Goal: Contribute content: Add original content to the website for others to see

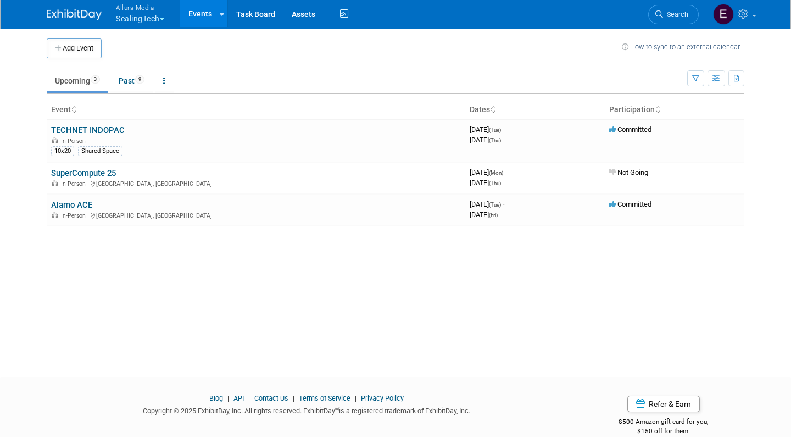
click at [163, 20] on button "Allura Media SealingTech" at bounding box center [146, 14] width 63 height 29
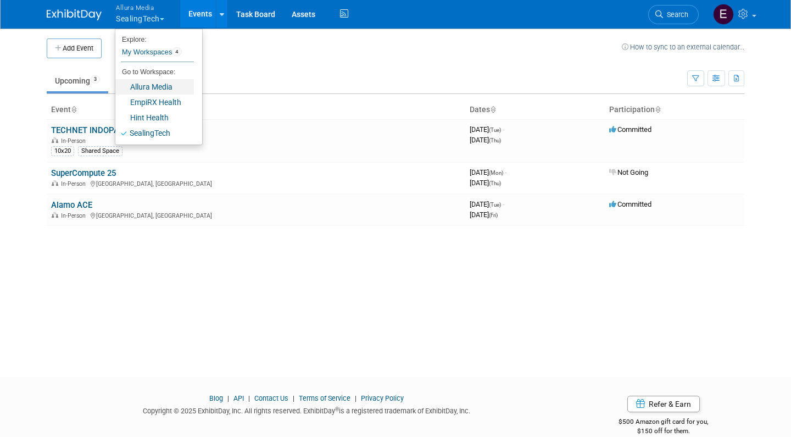
click at [165, 86] on link "Allura Media" at bounding box center [154, 86] width 79 height 15
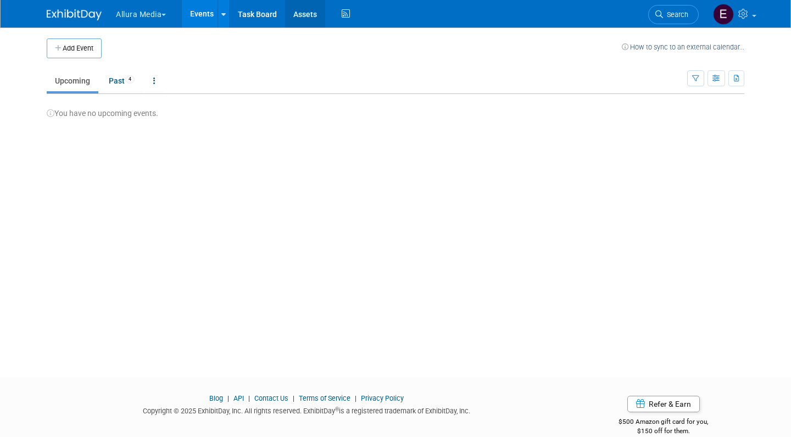
click at [303, 15] on link "Assets" at bounding box center [305, 13] width 40 height 27
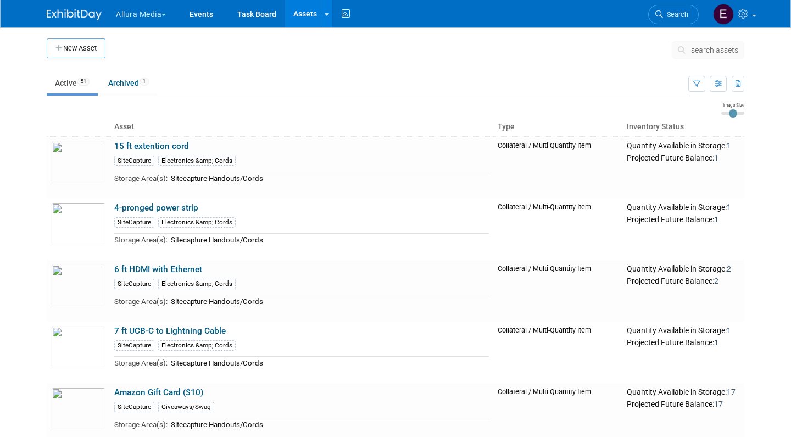
click at [638, 47] on td at bounding box center [388, 51] width 566 height 27
click at [78, 46] on button "New Asset" at bounding box center [76, 48] width 59 height 20
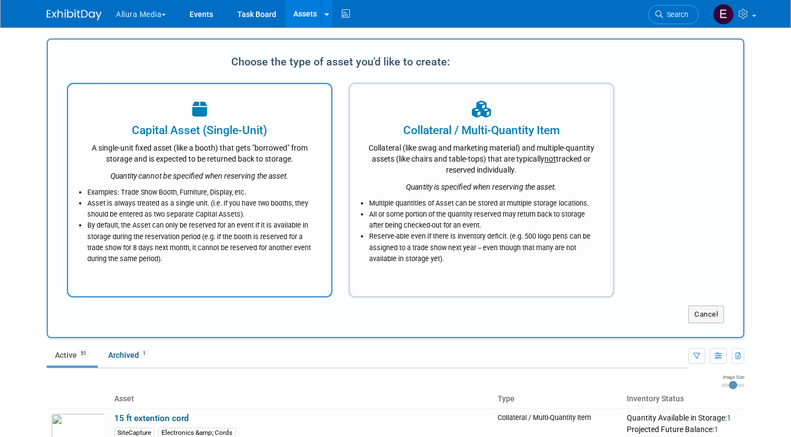
click at [240, 112] on div at bounding box center [200, 110] width 236 height 24
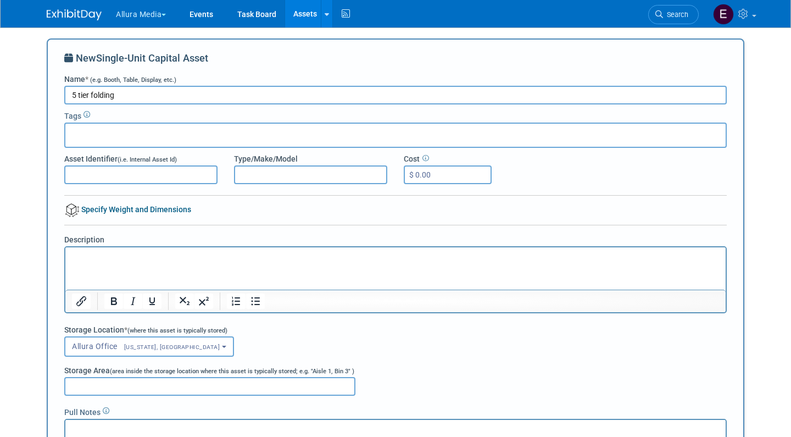
drag, startPoint x: 123, startPoint y: 92, endPoint x: 14, endPoint y: 92, distance: 108.8
click at [14, 92] on body "Allura Media Explore: My Workspaces 4 Go to Workspace: Allura Media EmpiRX Heal…" at bounding box center [395, 218] width 791 height 437
type input "Folding shelves (5 tier)"
click at [85, 136] on input "text" at bounding box center [114, 133] width 88 height 11
type input "Via Benefits"
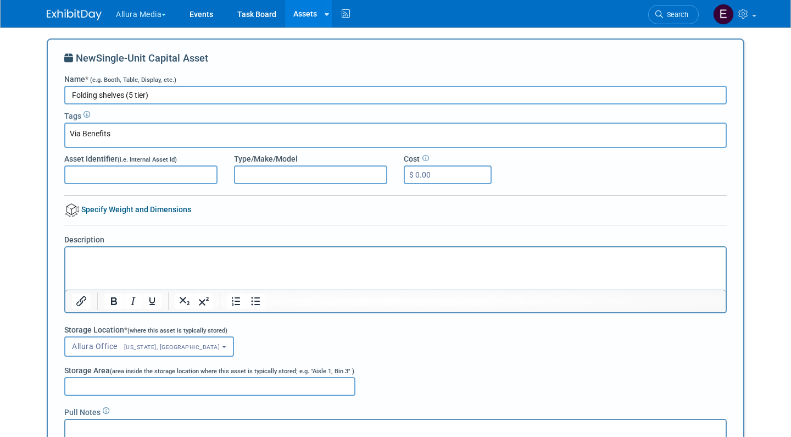
click at [34, 162] on body "Allura Media Explore: My Workspaces 4 Go to Workspace: Allura Media EmpiRX Heal…" at bounding box center [395, 218] width 791 height 437
click at [98, 252] on p "Rich Text Area. Press ALT-0 for help." at bounding box center [396, 257] width 648 height 11
click at [36, 309] on body "Allura Media Explore: My Workspaces 4 Go to Workspace: Allura Media EmpiRX Heal…" at bounding box center [395, 218] width 791 height 437
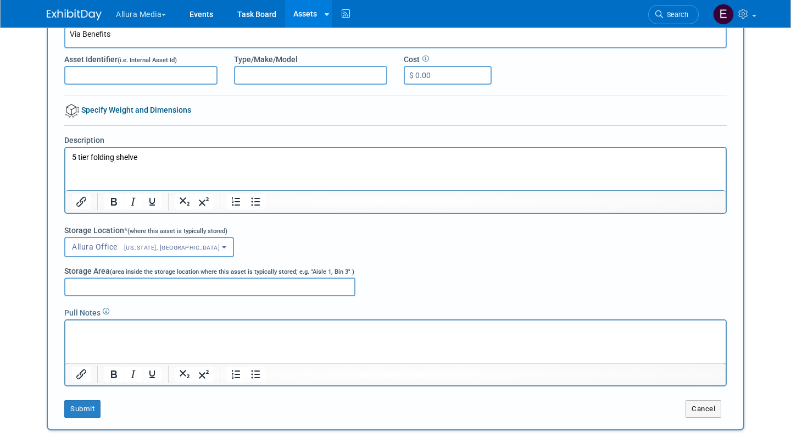
scroll to position [100, 0]
click at [104, 286] on input "Storage Area (area inside the storage location where this asset is typically st…" at bounding box center [209, 286] width 291 height 19
type input "Top shelve of VIA shelving unit"
click at [90, 332] on p "Rich Text Area. Press ALT-0 for help." at bounding box center [396, 329] width 648 height 11
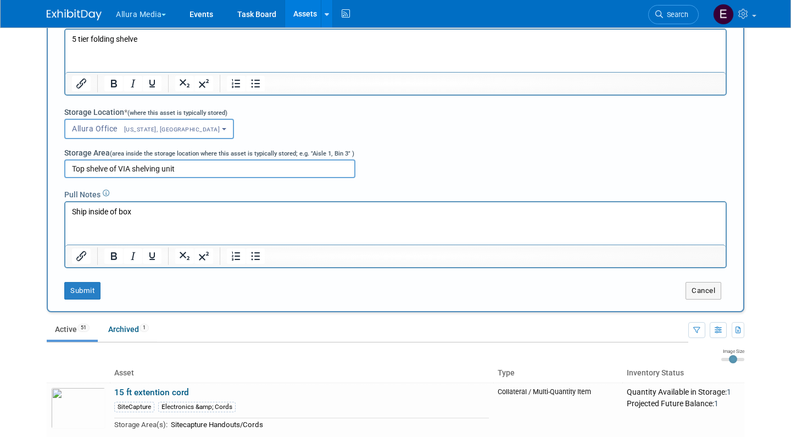
scroll to position [247, 0]
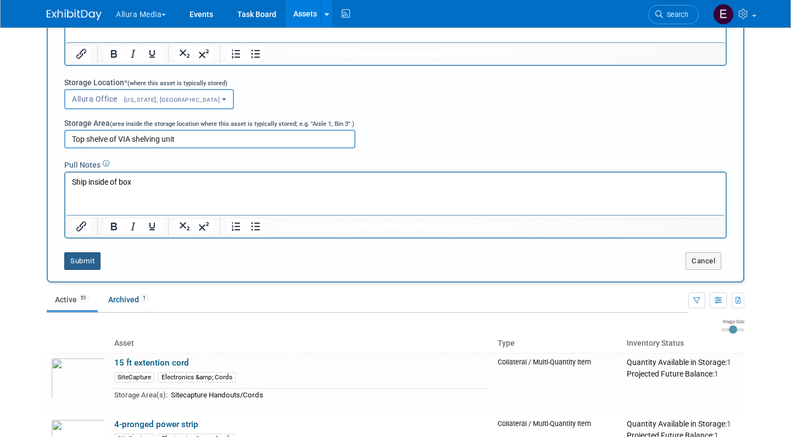
click at [79, 263] on button "Submit" at bounding box center [82, 261] width 36 height 18
type input "Via Benefits"
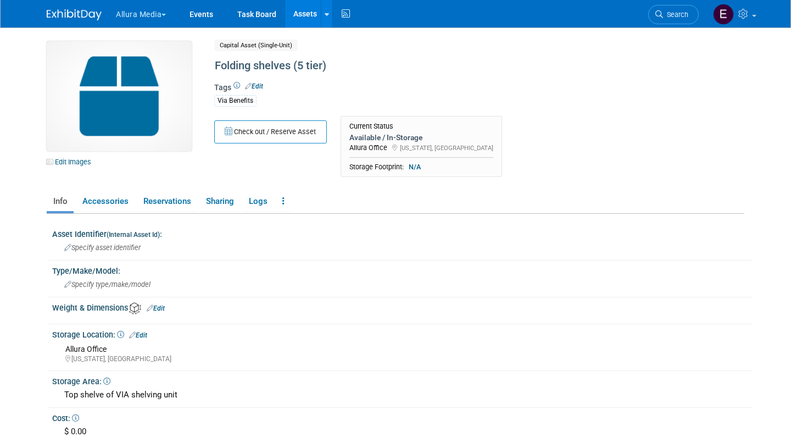
click at [108, 112] on img at bounding box center [119, 96] width 145 height 110
click at [74, 163] on link "Edit Images" at bounding box center [71, 162] width 49 height 14
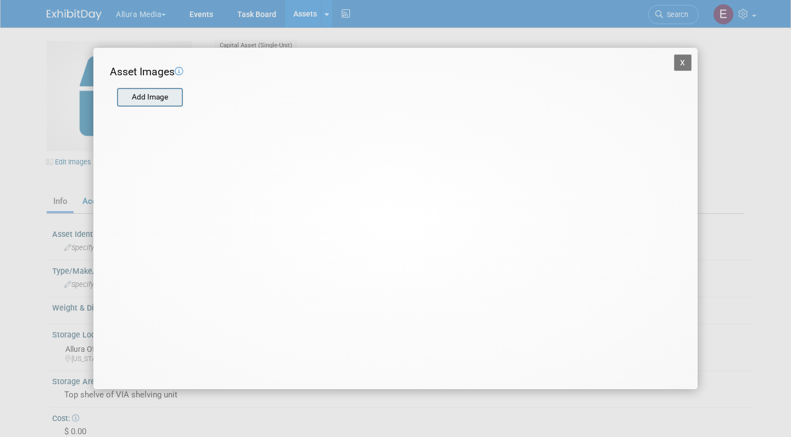
click at [148, 103] on input "file" at bounding box center [116, 97] width 131 height 16
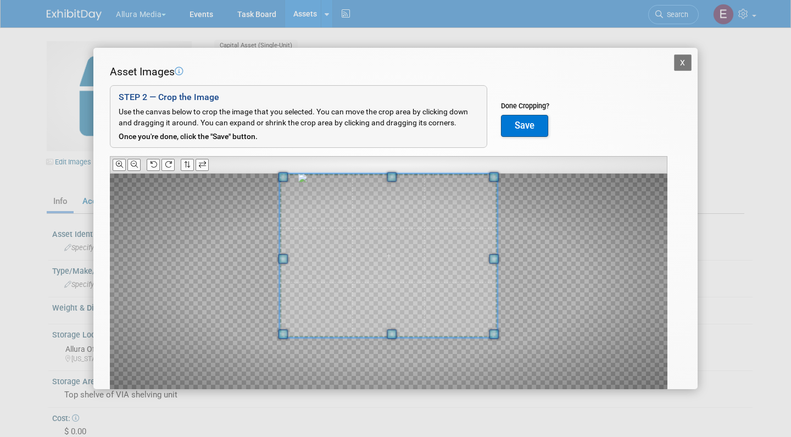
click at [391, 172] on span at bounding box center [392, 177] width 10 height 10
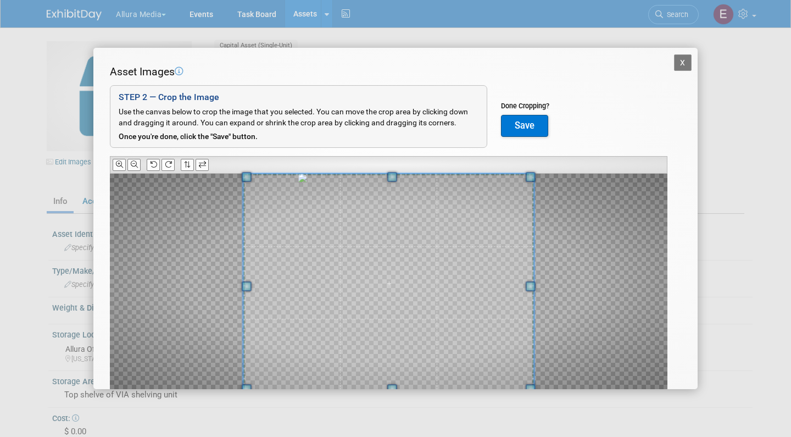
click at [392, 387] on span at bounding box center [392, 389] width 10 height 10
click at [526, 125] on button "Save" at bounding box center [524, 126] width 47 height 22
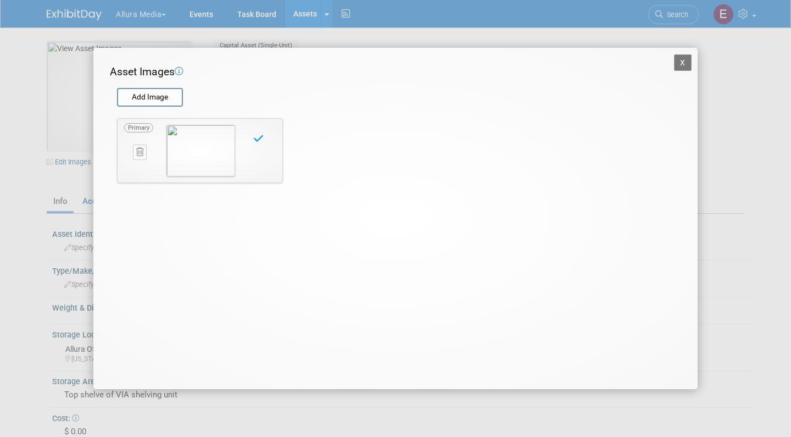
click at [678, 63] on button "X" at bounding box center [683, 62] width 18 height 16
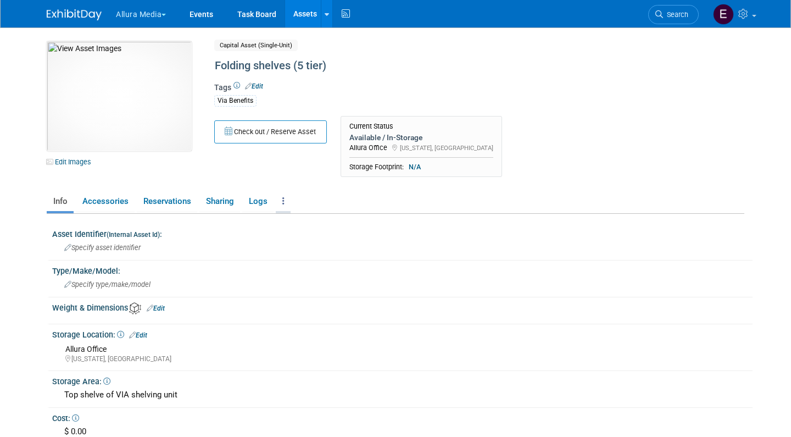
click at [282, 199] on icon at bounding box center [283, 201] width 2 height 8
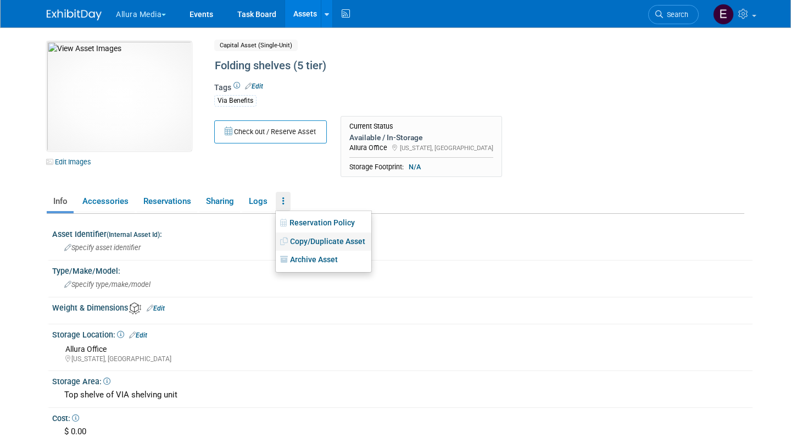
click at [320, 239] on link "Copy/Duplicate Asset" at bounding box center [324, 241] width 96 height 19
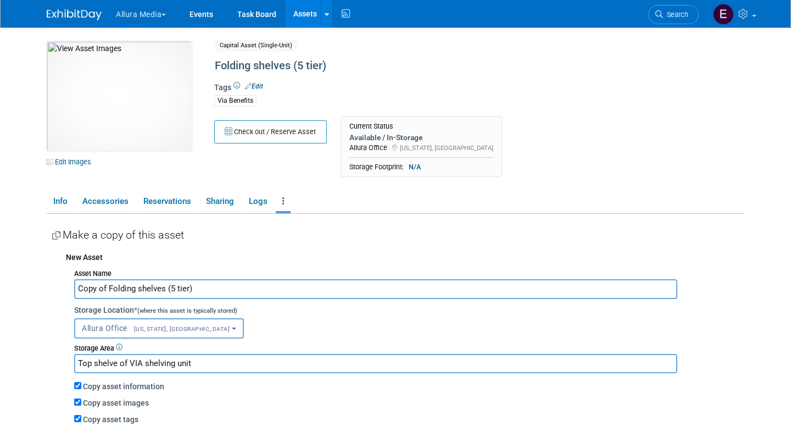
drag, startPoint x: 108, startPoint y: 286, endPoint x: 38, endPoint y: 286, distance: 70.3
click at [38, 286] on body "Allura Media Explore: My Workspaces 4 Go to Workspace:" at bounding box center [395, 218] width 791 height 437
click at [143, 286] on input "Folding shelves (5 tier)" at bounding box center [375, 288] width 603 height 19
type input "Folding shelves (4 tier)"
click at [52, 304] on div "Asset Identifier (Internal Asset Id) : Specify asset identifier Type/Make/Model…" at bounding box center [396, 351] width 698 height 275
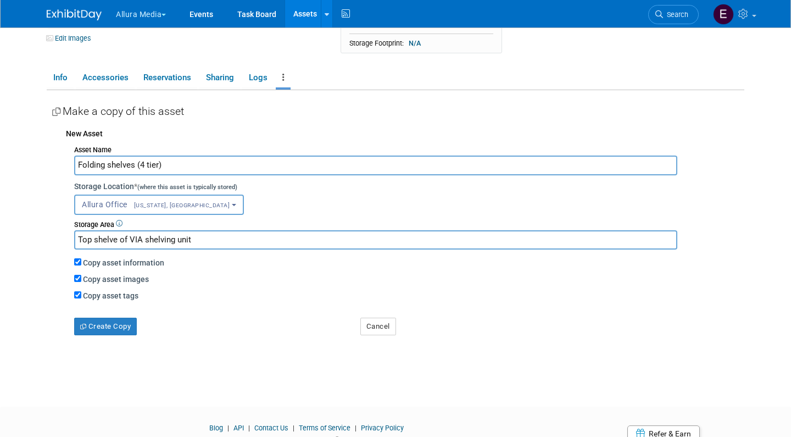
scroll to position [124, 0]
click at [97, 318] on button "Create Copy" at bounding box center [105, 326] width 63 height 18
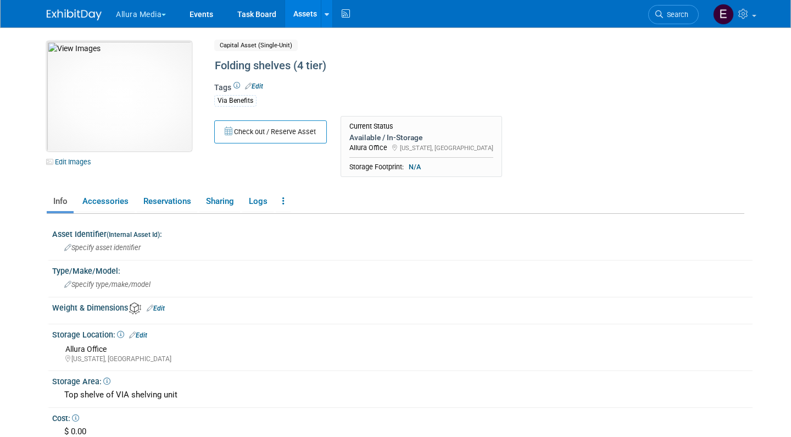
click at [139, 81] on img at bounding box center [119, 96] width 145 height 110
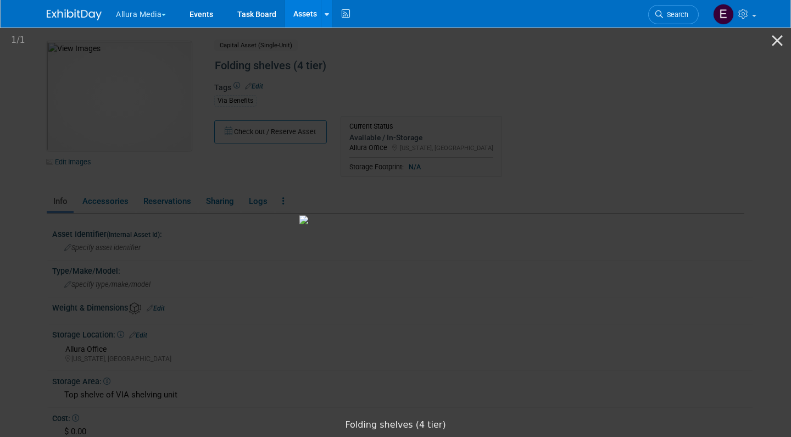
click at [26, 157] on picture at bounding box center [395, 220] width 791 height 388
click at [70, 163] on picture at bounding box center [395, 220] width 791 height 388
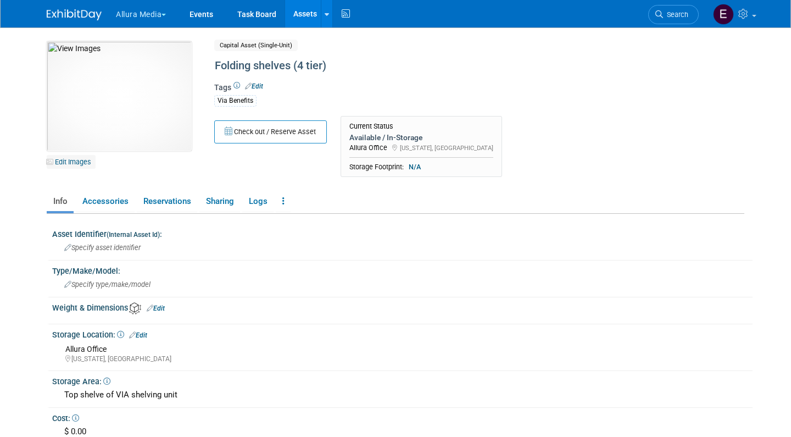
click at [73, 163] on link "Edit Images" at bounding box center [71, 162] width 49 height 14
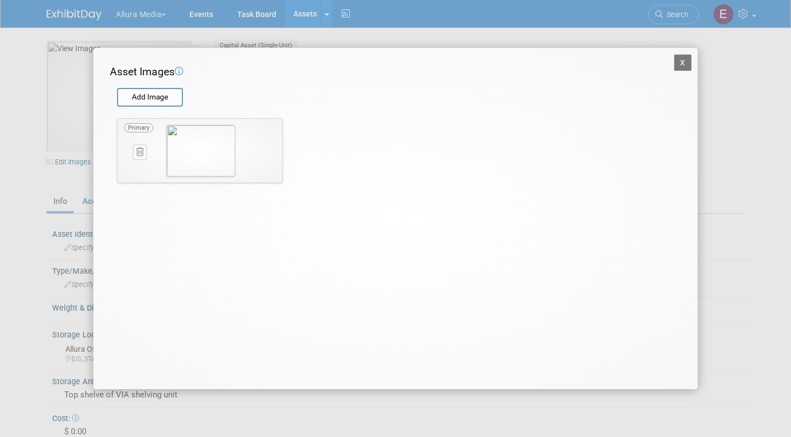
click at [140, 152] on icon at bounding box center [139, 152] width 7 height 8
click at [136, 160] on button "button" at bounding box center [134, 164] width 19 height 14
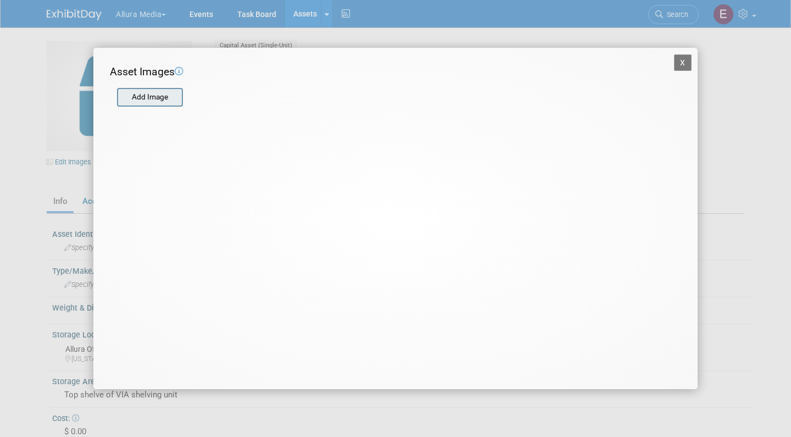
click at [149, 98] on input "file" at bounding box center [116, 97] width 131 height 16
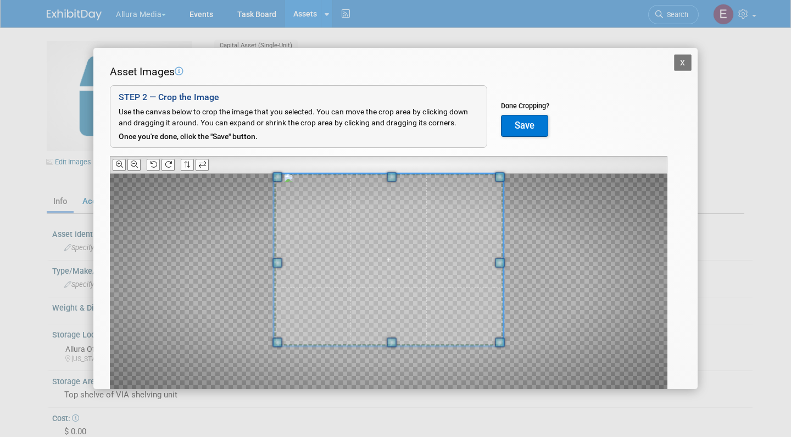
click at [388, 175] on span at bounding box center [392, 177] width 10 height 10
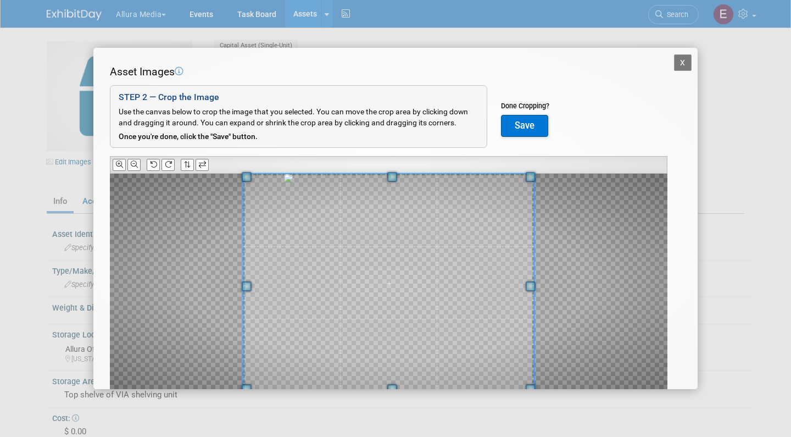
click at [397, 394] on div "X Asset Images Add Image STEP 2 — Crop the Image Use the canvas below to crop t…" at bounding box center [395, 218] width 791 height 437
click at [518, 125] on button "Save" at bounding box center [524, 126] width 47 height 22
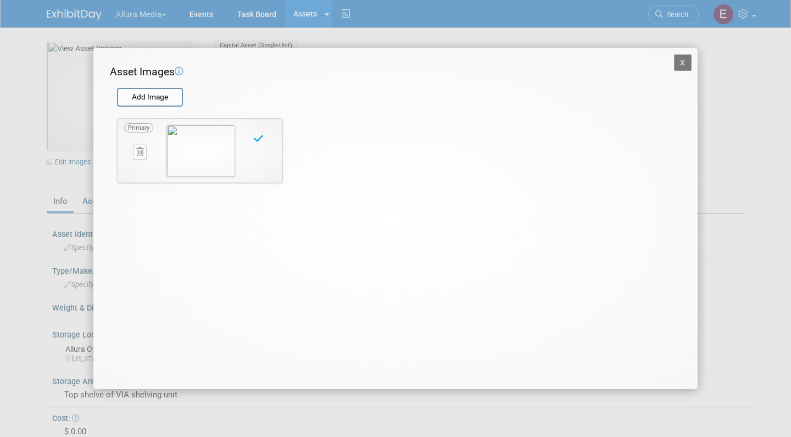
click at [687, 63] on button "X" at bounding box center [683, 62] width 18 height 16
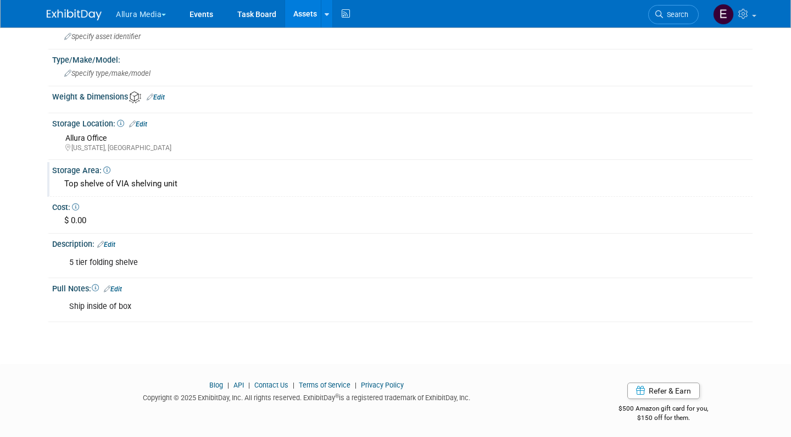
scroll to position [210, 0]
click at [115, 241] on link "Edit" at bounding box center [106, 245] width 18 height 8
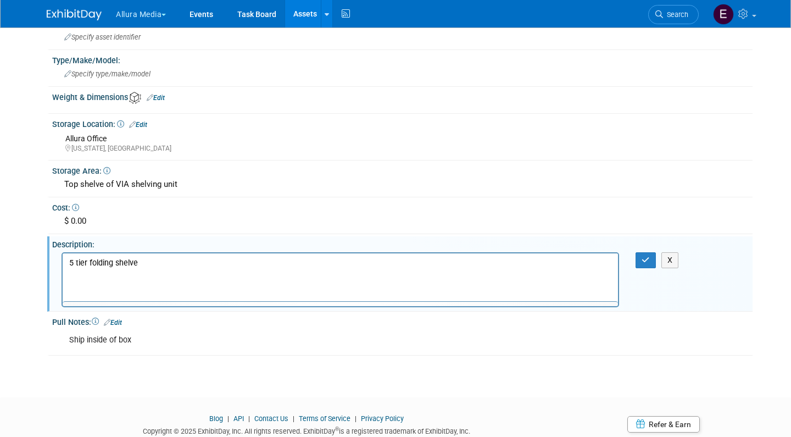
scroll to position [0, 0]
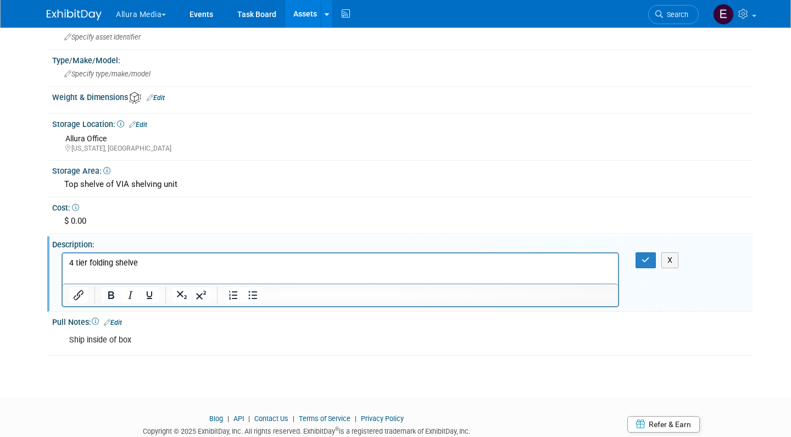
click at [11, 226] on html "Allura Media Explore: My Workspaces 4 Go to Workspace:" at bounding box center [395, 8] width 791 height 437
click at [645, 257] on icon "button" at bounding box center [646, 260] width 8 height 8
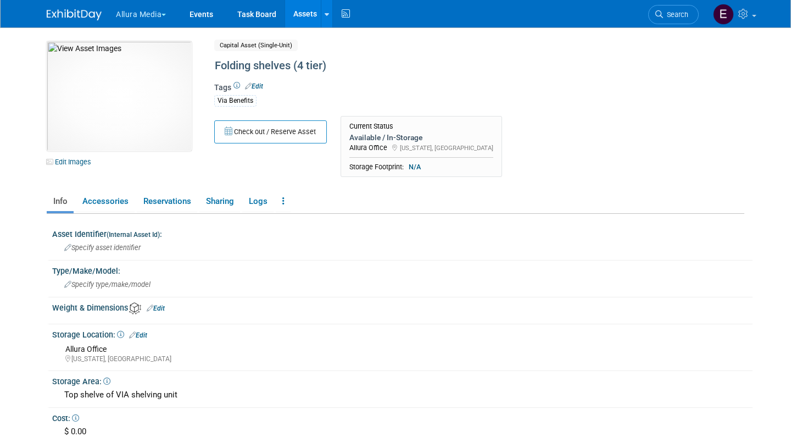
click at [262, 85] on link "Edit" at bounding box center [254, 86] width 18 height 8
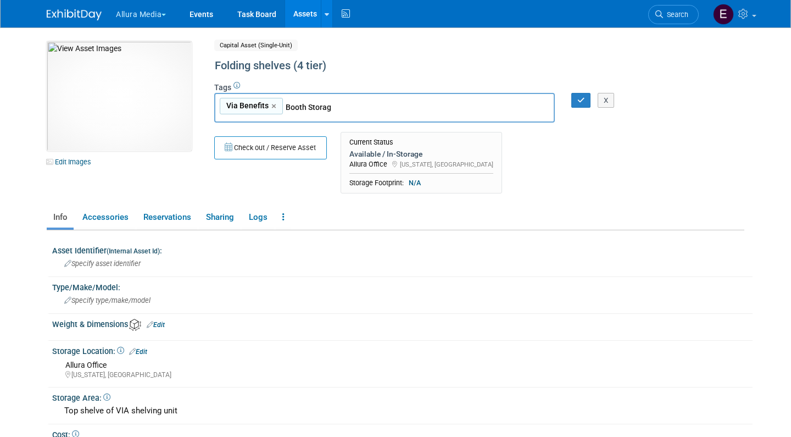
type input "Booth Storage"
type input "Via Benefits, Booth Storage"
click at [584, 99] on icon "button" at bounding box center [581, 100] width 8 height 7
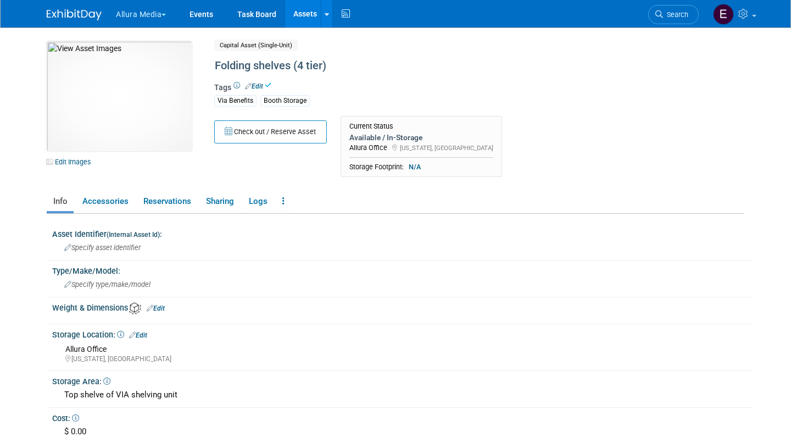
click at [307, 16] on link "Assets" at bounding box center [305, 13] width 40 height 27
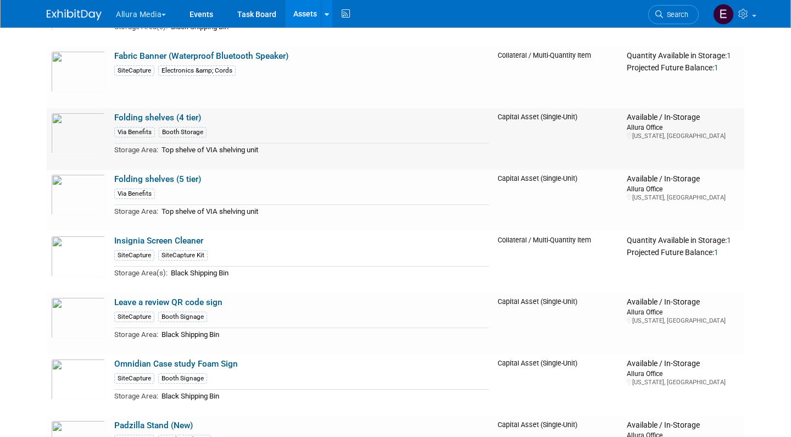
scroll to position [707, 0]
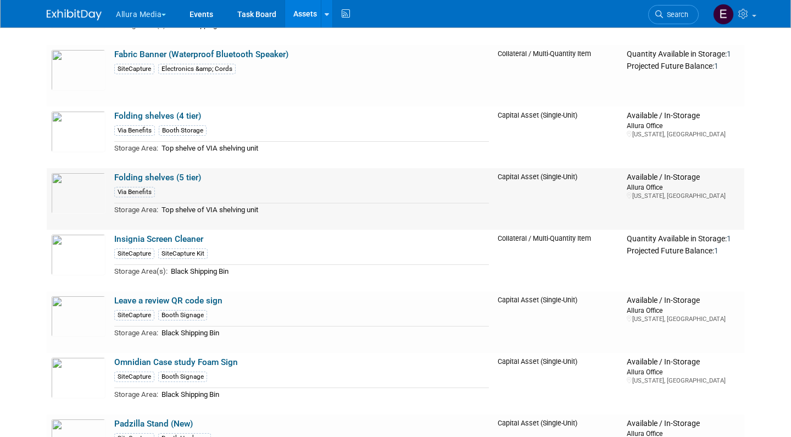
click at [145, 174] on link "Folding shelves (5 tier)" at bounding box center [157, 178] width 87 height 10
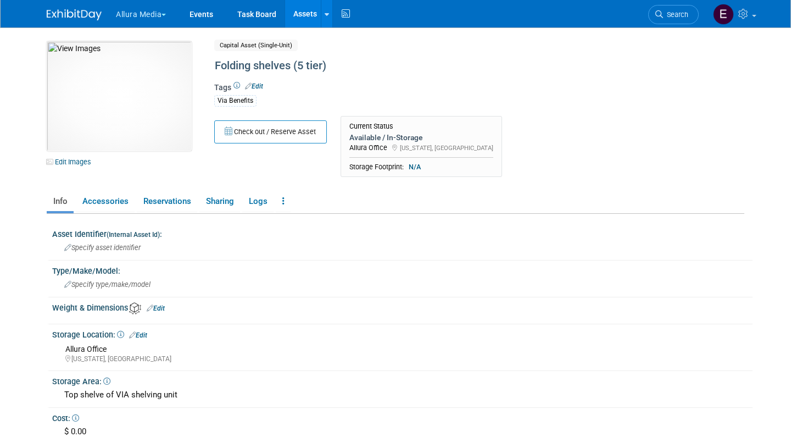
click at [259, 86] on link "Edit" at bounding box center [254, 86] width 18 height 8
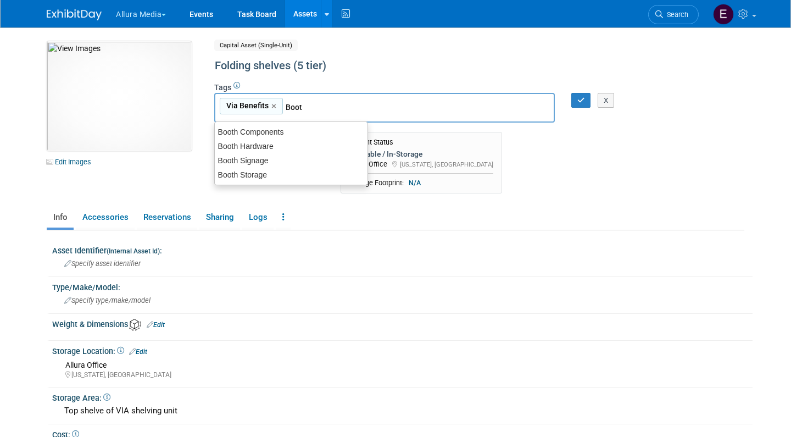
type input "Booth"
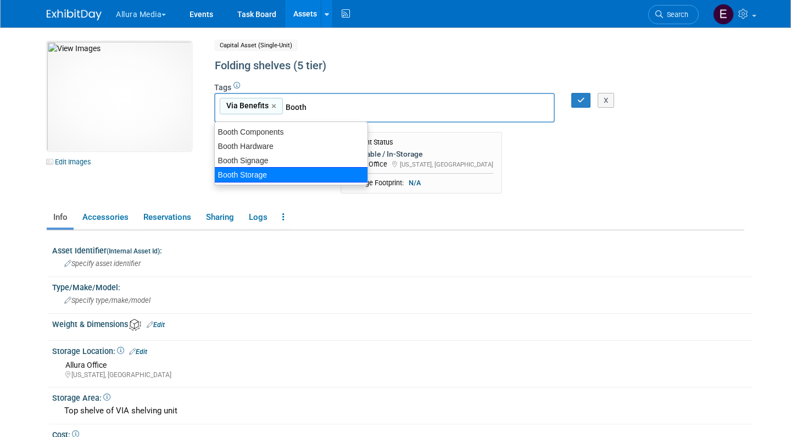
click at [268, 173] on div "Booth Storage" at bounding box center [291, 174] width 154 height 15
type input "Via Benefits, Booth Storage"
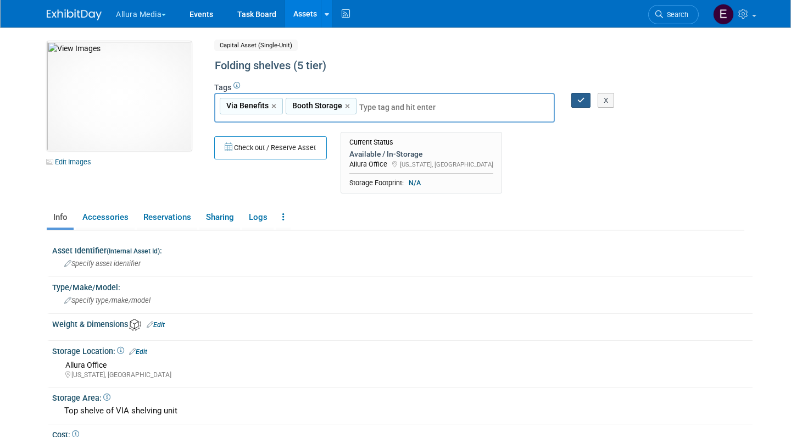
click at [576, 99] on button "button" at bounding box center [581, 100] width 20 height 15
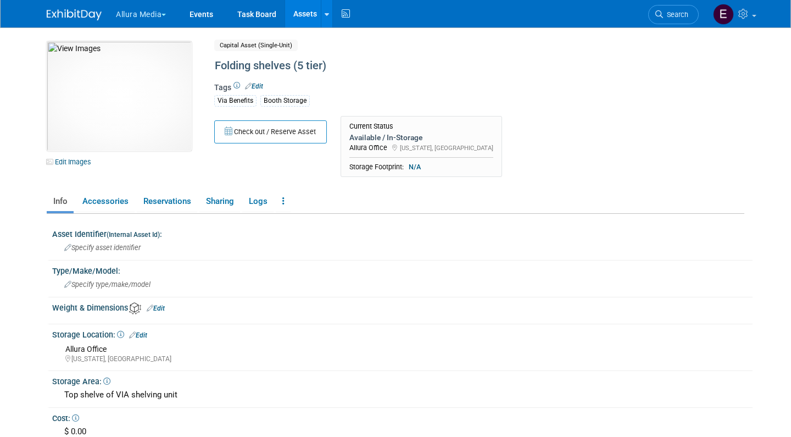
click at [496, 98] on div "Via Benefits Booth Storage" at bounding box center [444, 99] width 460 height 13
